Goal: Transaction & Acquisition: Purchase product/service

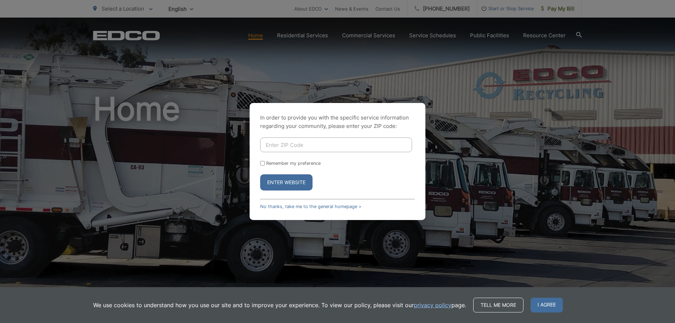
click at [310, 148] on input "Enter ZIP Code" at bounding box center [336, 144] width 152 height 15
type input "92069"
click at [271, 163] on label "Remember my preference" at bounding box center [293, 163] width 54 height 5
click at [265, 163] on input "Remember my preference" at bounding box center [262, 163] width 5 height 5
checkbox input "true"
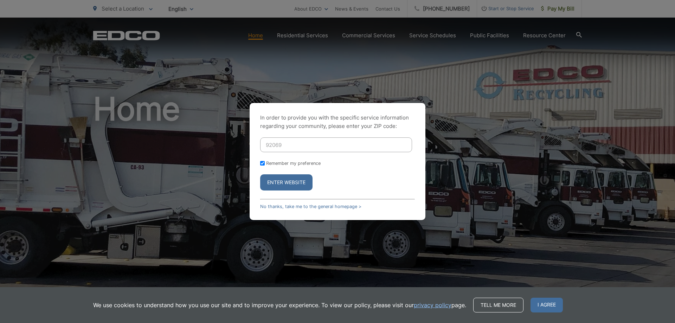
checkbox input "true"
click at [276, 180] on button "Enter Website" at bounding box center [286, 182] width 52 height 16
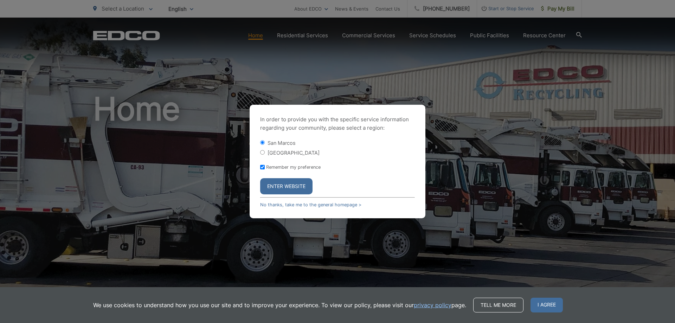
click at [544, 304] on span "I agree" at bounding box center [546, 305] width 32 height 15
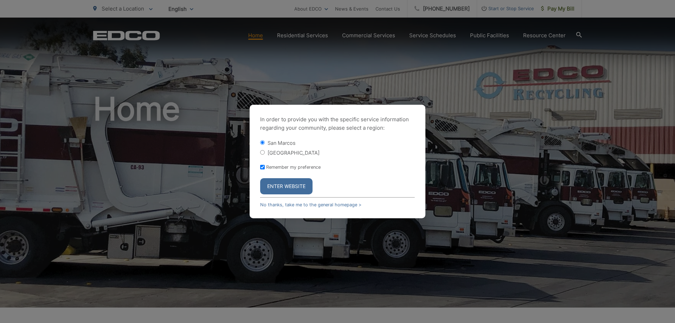
click at [285, 186] on button "Enter Website" at bounding box center [286, 186] width 52 height 16
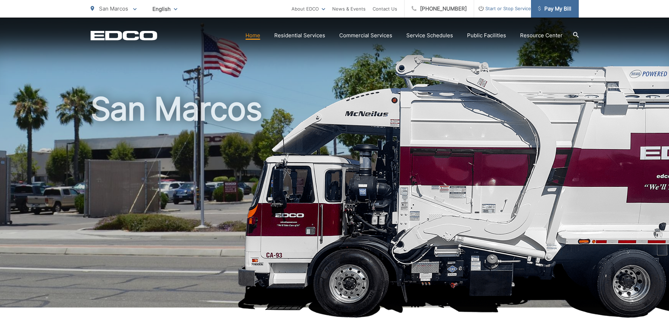
click at [558, 8] on span "Pay My Bill" at bounding box center [554, 9] width 33 height 8
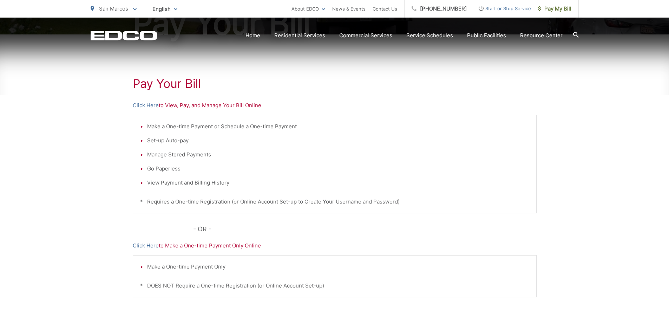
scroll to position [106, 0]
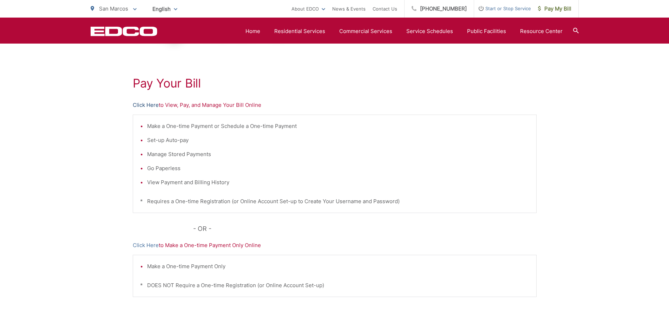
click at [141, 103] on link "Click Here" at bounding box center [146, 105] width 26 height 8
